Goal: Transaction & Acquisition: Book appointment/travel/reservation

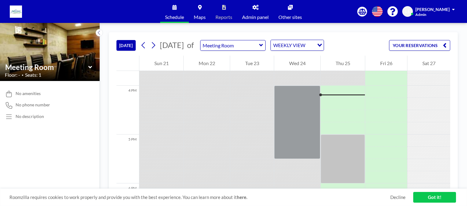
scroll to position [770, 0]
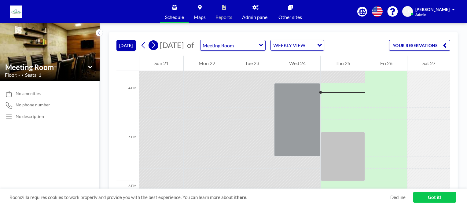
click at [155, 45] on icon at bounding box center [153, 45] width 3 height 6
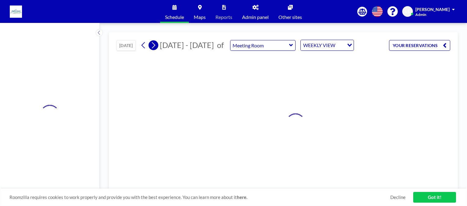
click at [155, 45] on icon at bounding box center [153, 45] width 3 height 6
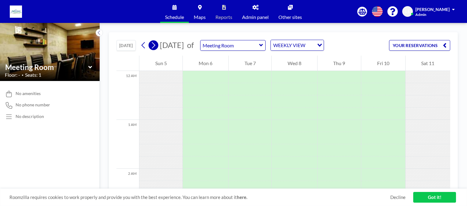
click at [155, 45] on icon at bounding box center [153, 45] width 3 height 6
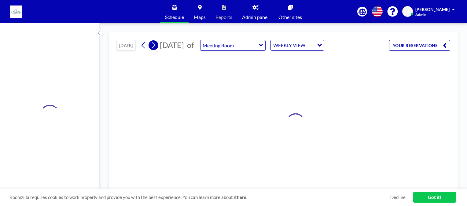
click at [155, 45] on icon at bounding box center [153, 45] width 3 height 6
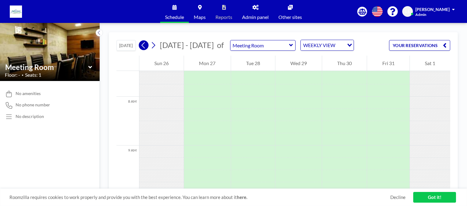
scroll to position [379, 0]
click at [144, 45] on icon at bounding box center [144, 45] width 6 height 9
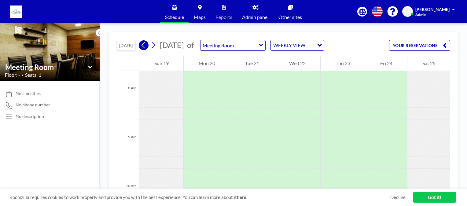
click at [144, 46] on icon at bounding box center [142, 45] width 3 height 6
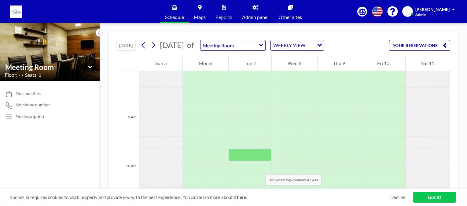
scroll to position [409, 0]
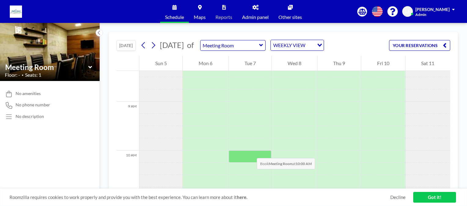
click at [250, 152] on div at bounding box center [249, 156] width 43 height 12
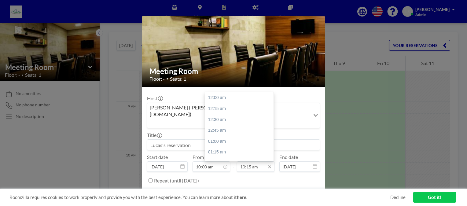
scroll to position [446, 0]
click at [252, 161] on input "10:15 am" at bounding box center [256, 166] width 38 height 10
click at [221, 147] on div "11:30 am" at bounding box center [240, 152] width 71 height 11
type input "11:30 am"
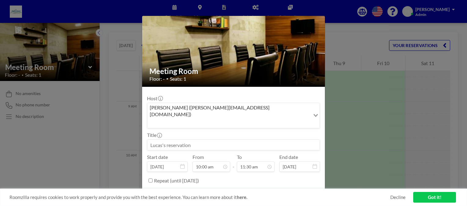
click at [304, 190] on button "BOOK NOW" at bounding box center [304, 195] width 31 height 11
